Goal: Task Accomplishment & Management: Manage account settings

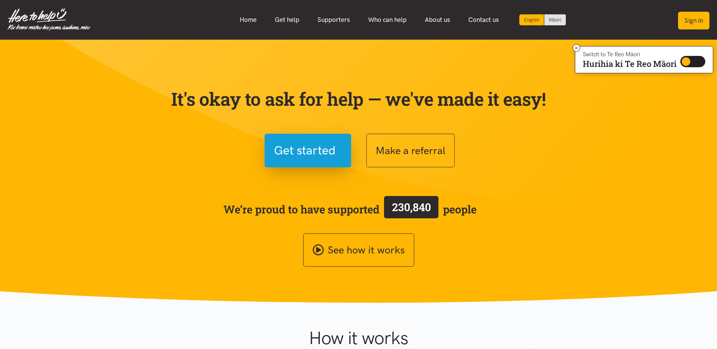
click at [691, 18] on button "Sign in" at bounding box center [693, 21] width 31 height 18
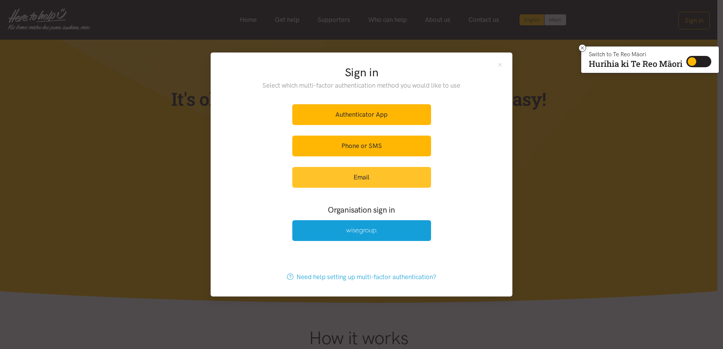
click at [345, 177] on link "Email" at bounding box center [361, 177] width 139 height 21
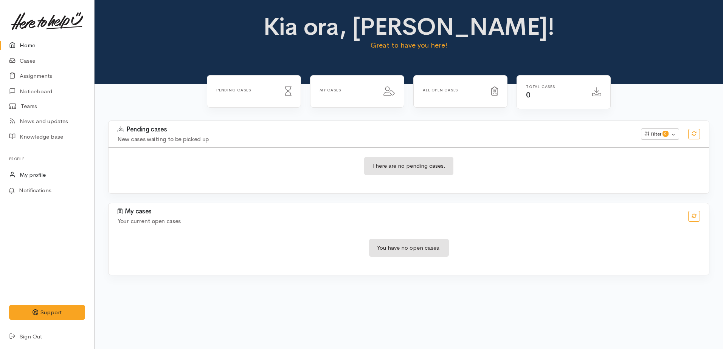
click at [23, 177] on link "My profile" at bounding box center [47, 174] width 94 height 15
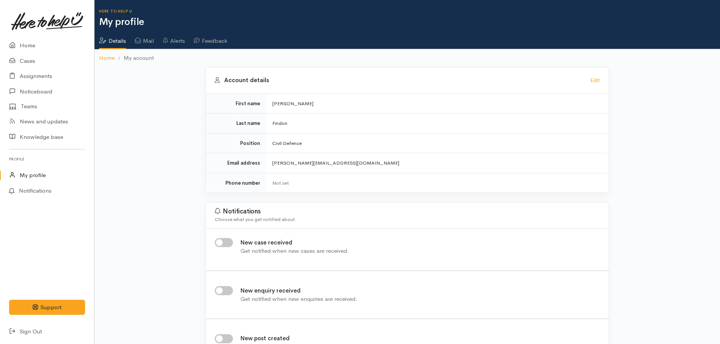
click at [141, 59] on li "My account" at bounding box center [134, 58] width 39 height 9
click at [25, 61] on link "Cases" at bounding box center [47, 60] width 94 height 15
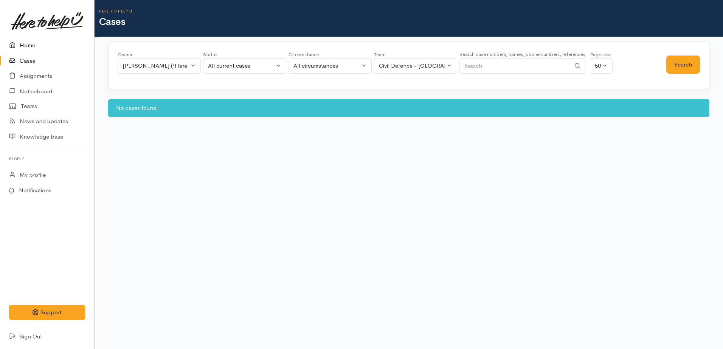
click at [26, 48] on link "Home" at bounding box center [47, 45] width 94 height 15
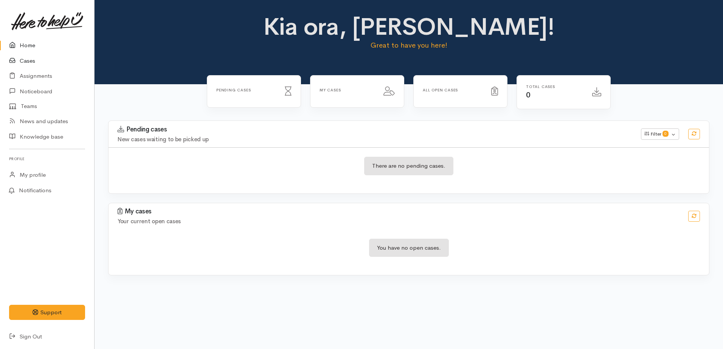
click at [27, 61] on link "Cases" at bounding box center [47, 60] width 94 height 15
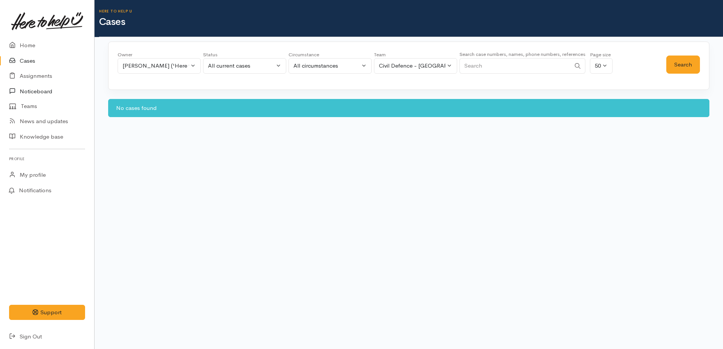
click at [33, 89] on link "Noticeboard" at bounding box center [47, 91] width 94 height 15
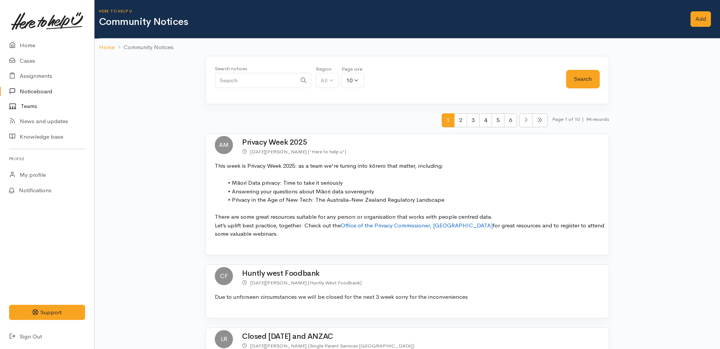
click at [32, 106] on link "Teams" at bounding box center [47, 106] width 94 height 15
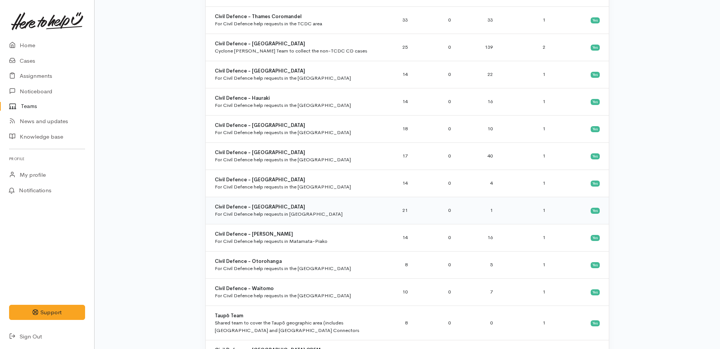
scroll to position [457, 0]
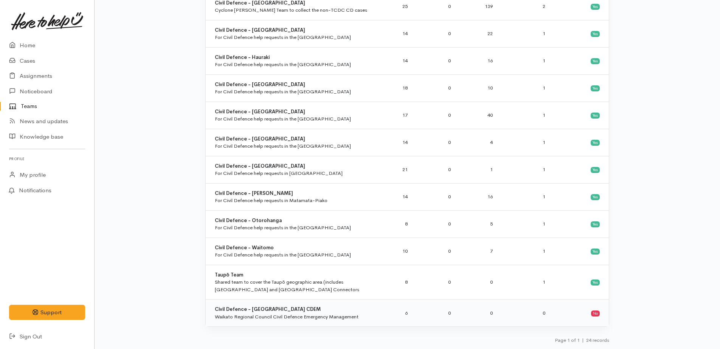
click at [263, 311] on b "Civil Defence - [GEOGRAPHIC_DATA] CDEM" at bounding box center [268, 309] width 106 height 6
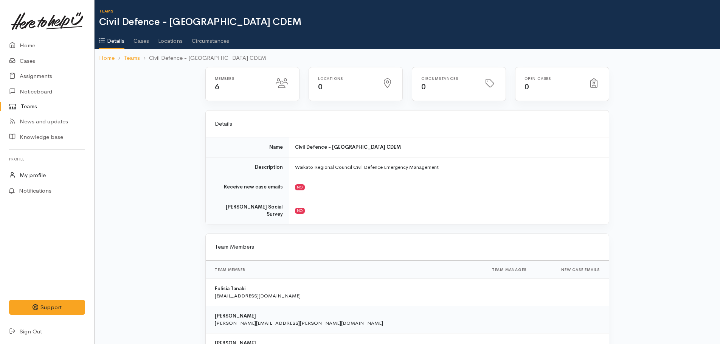
click at [28, 173] on link "My profile" at bounding box center [47, 174] width 94 height 15
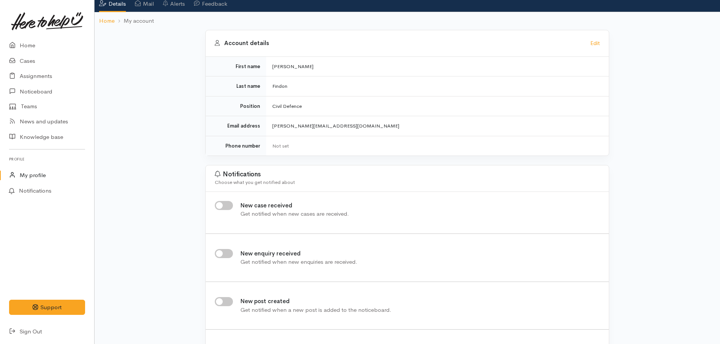
scroll to position [19, 0]
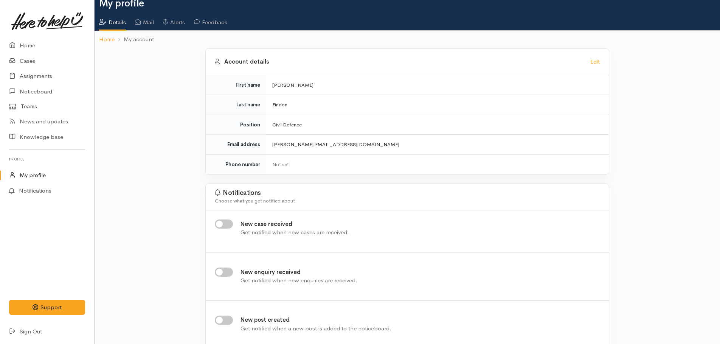
click at [226, 224] on input "New case received" at bounding box center [224, 223] width 18 height 9
checkbox input "true"
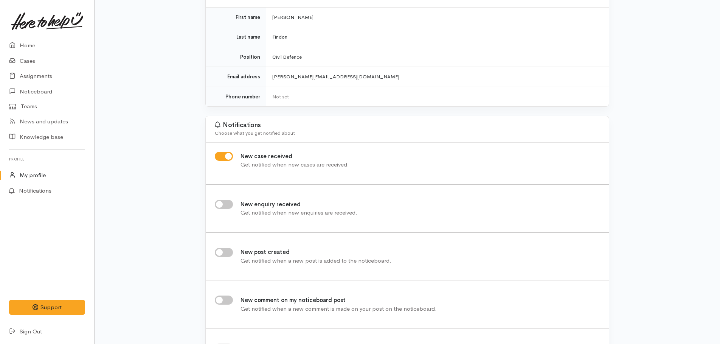
scroll to position [94, 0]
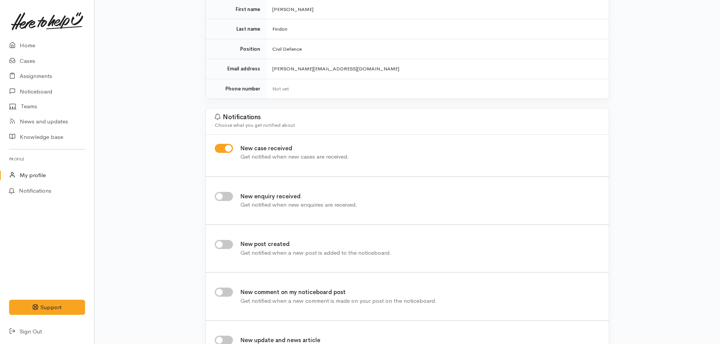
click at [227, 195] on input "New enquiry received" at bounding box center [224, 196] width 18 height 9
checkbox input "true"
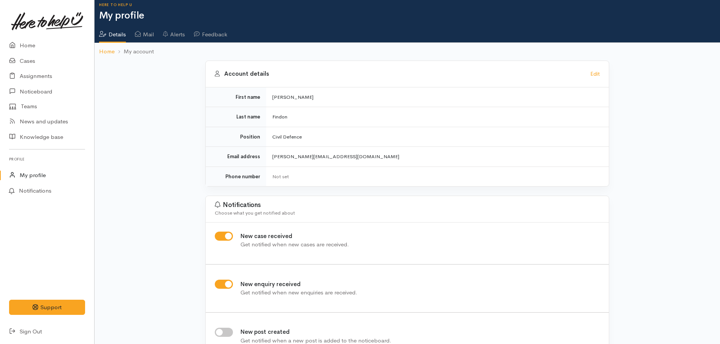
scroll to position [0, 0]
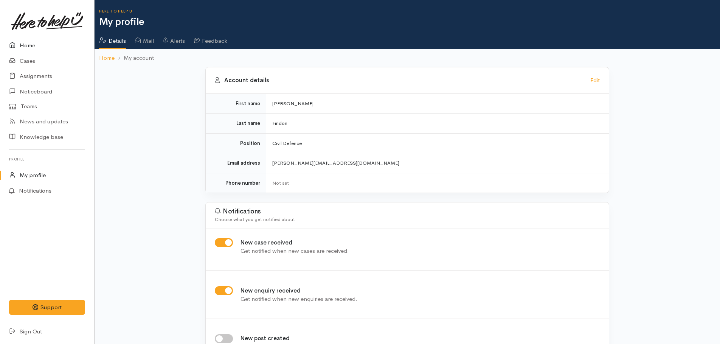
click at [24, 48] on link "Home" at bounding box center [47, 45] width 94 height 15
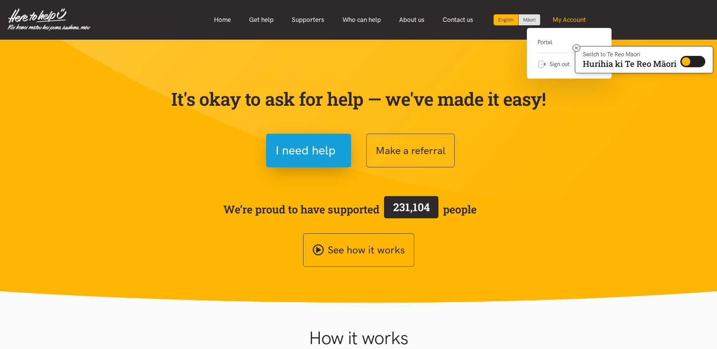
click at [566, 24] on link "My Account" at bounding box center [569, 20] width 51 height 16
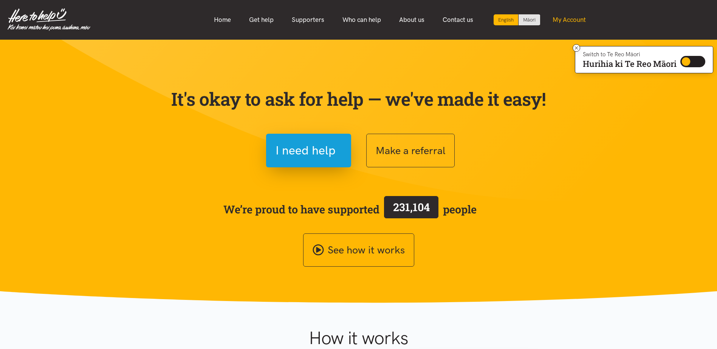
click at [566, 23] on link "My Account" at bounding box center [569, 20] width 51 height 16
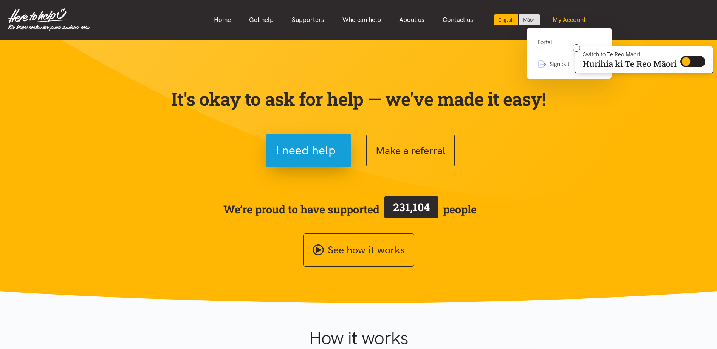
click at [561, 24] on link "My Account" at bounding box center [569, 20] width 51 height 16
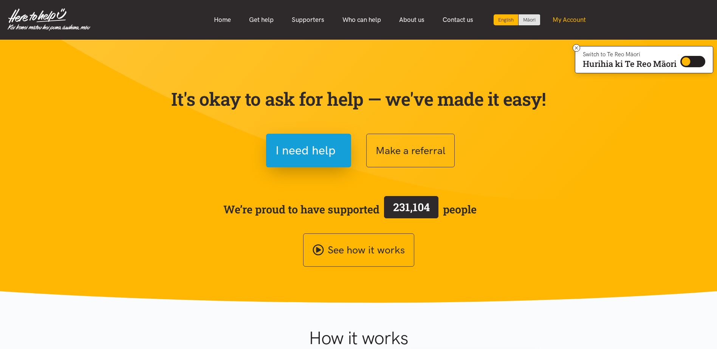
click at [561, 23] on link "My Account" at bounding box center [569, 20] width 51 height 16
click at [576, 48] on icon at bounding box center [576, 47] width 3 height 3
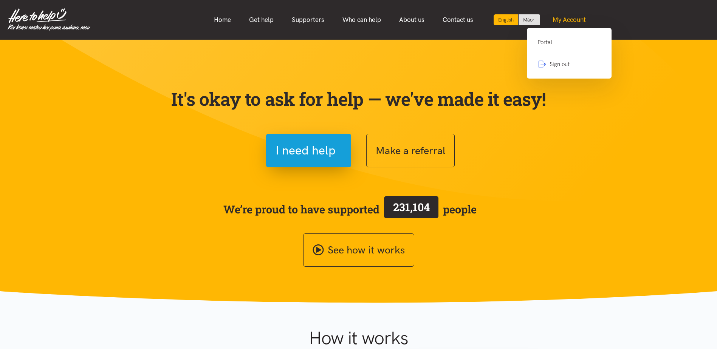
click at [573, 26] on link "My Account" at bounding box center [569, 20] width 51 height 16
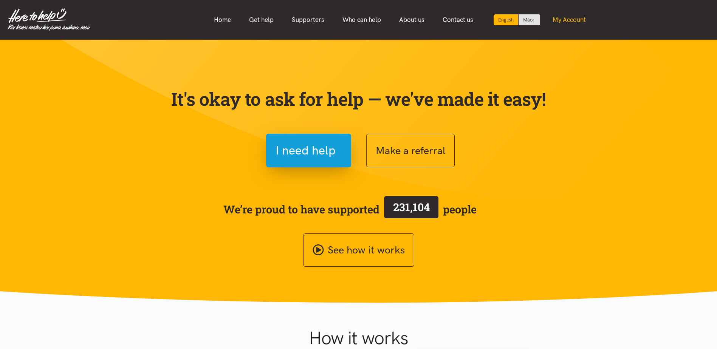
click at [573, 26] on link "My Account" at bounding box center [569, 20] width 51 height 16
click at [218, 21] on link "Home" at bounding box center [222, 20] width 35 height 16
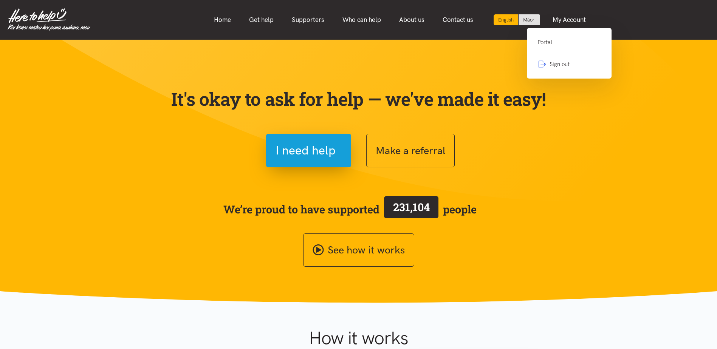
click at [548, 45] on link "Portal" at bounding box center [570, 45] width 64 height 15
